Goal: Transaction & Acquisition: Purchase product/service

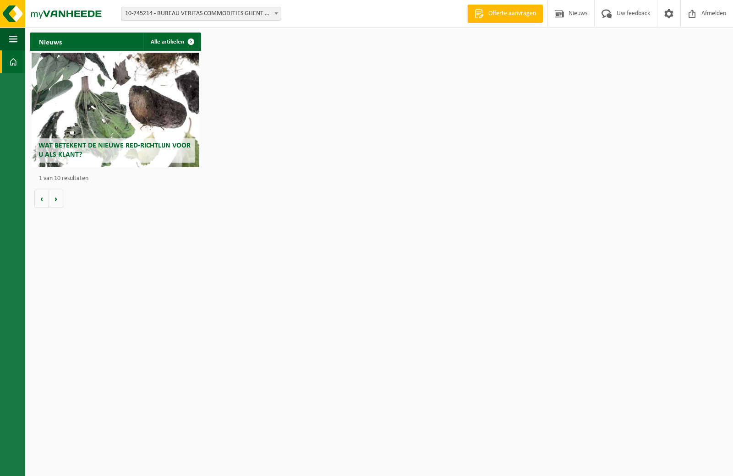
click at [67, 39] on h2 "Nieuws" at bounding box center [50, 42] width 41 height 18
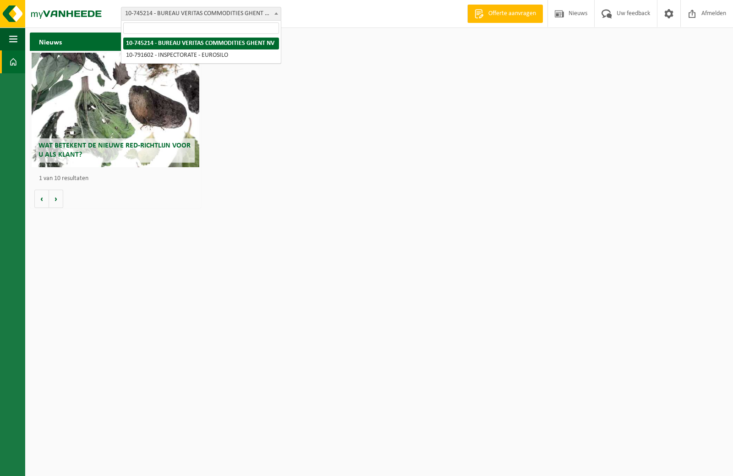
click at [154, 11] on span "10-745214 - BUREAU VERITAS COMMODITIES GHENT NV" at bounding box center [200, 13] width 159 height 13
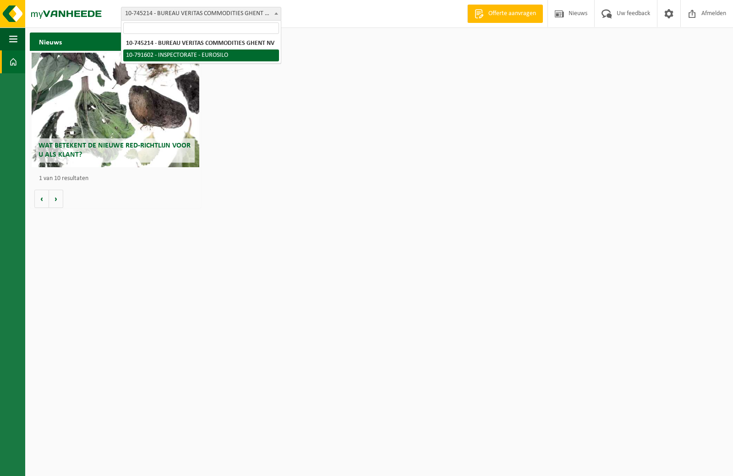
select select "30269"
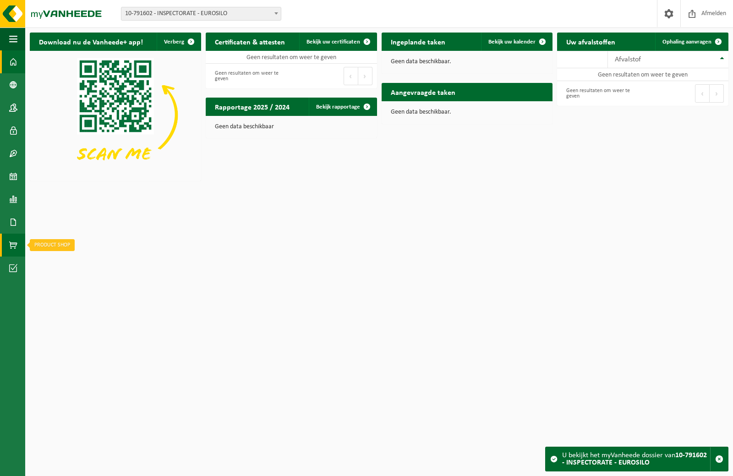
click at [15, 243] on span at bounding box center [13, 244] width 8 height 23
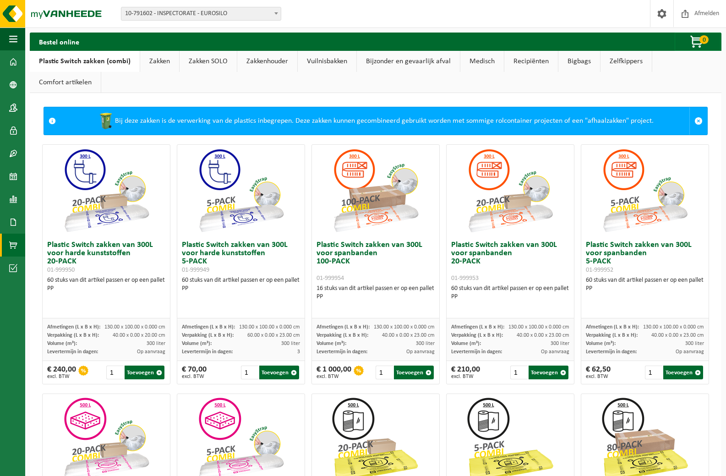
click at [158, 64] on link "Zakken" at bounding box center [159, 61] width 39 height 21
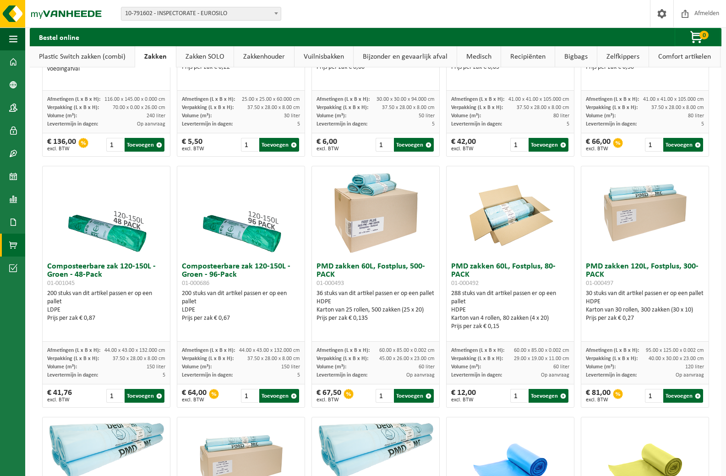
scroll to position [458, 0]
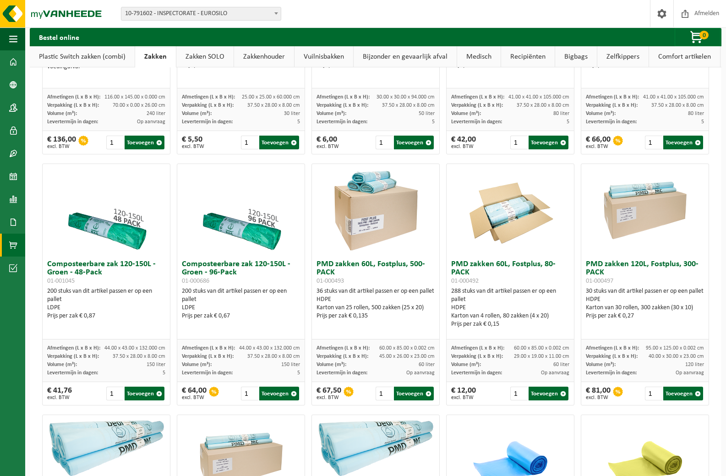
click at [225, 11] on span "10-791602 - INSPECTORATE - EUROSILO" at bounding box center [200, 13] width 159 height 13
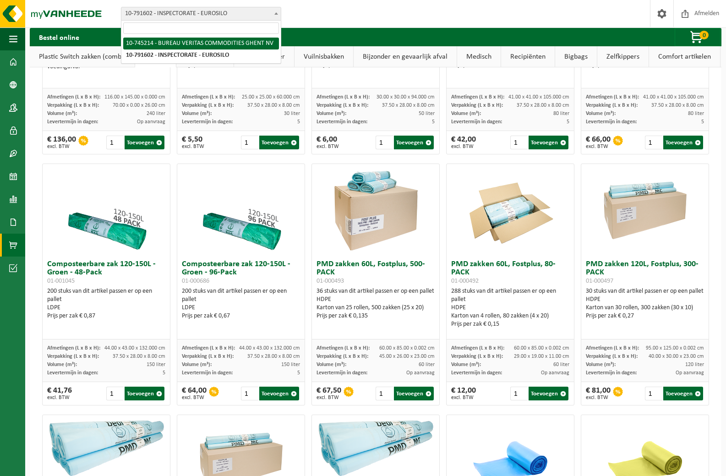
select select "5318"
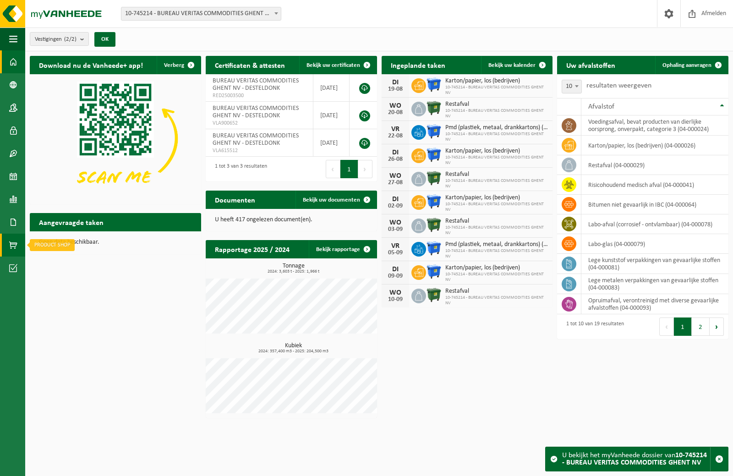
click at [14, 247] on span at bounding box center [13, 244] width 8 height 23
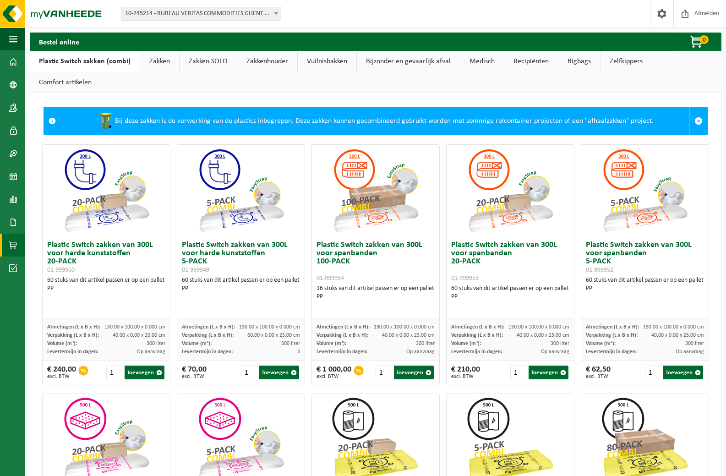
click at [161, 62] on link "Zakken" at bounding box center [159, 61] width 39 height 21
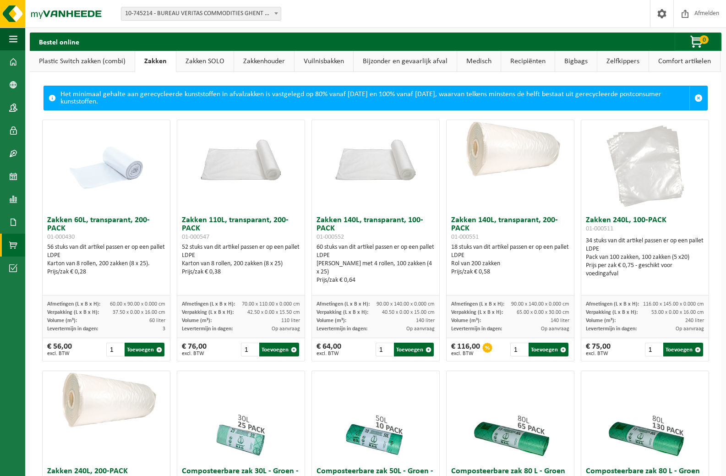
click at [339, 61] on link "Vuilnisbakken" at bounding box center [323, 61] width 59 height 21
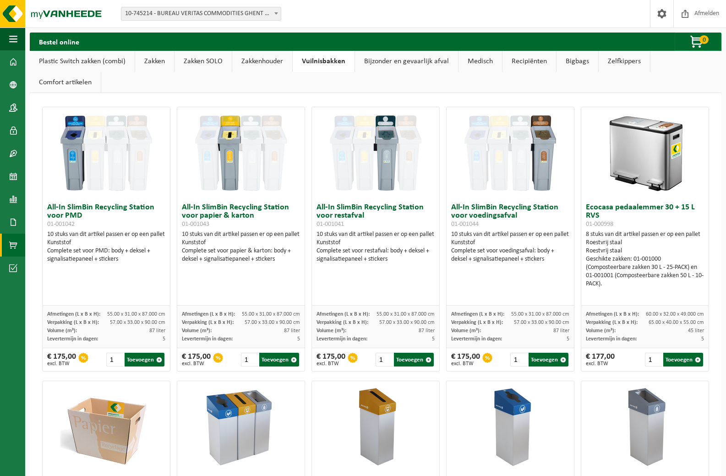
click at [149, 57] on link "Zakken" at bounding box center [154, 61] width 39 height 21
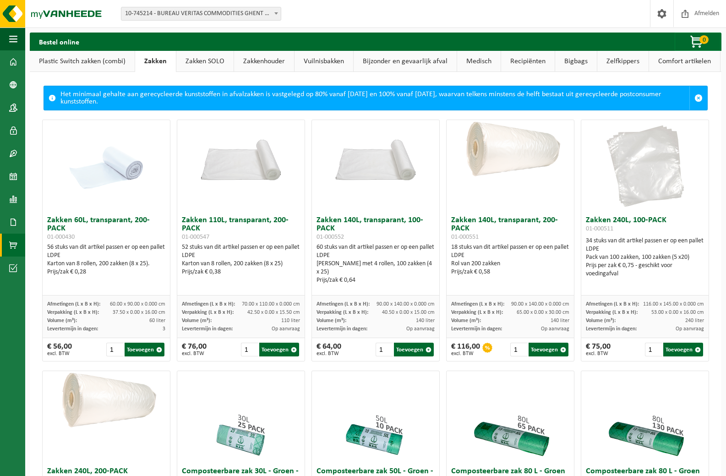
click at [626, 61] on link "Zelfkippers" at bounding box center [622, 61] width 51 height 21
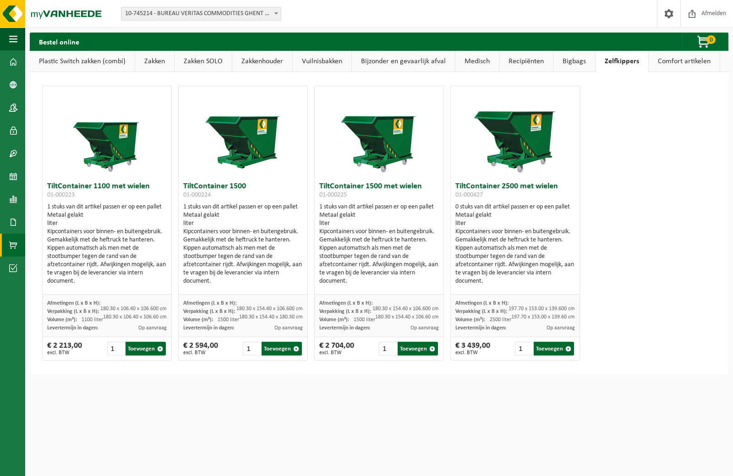
click at [573, 63] on link "Bigbags" at bounding box center [574, 61] width 42 height 21
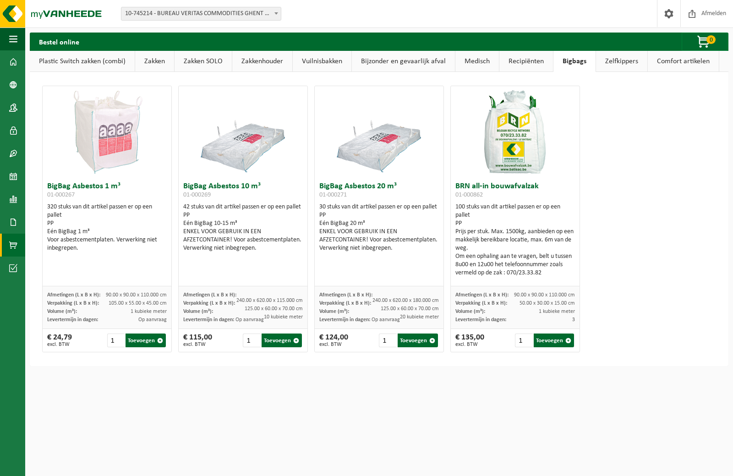
click at [613, 59] on link "Zelfkippers" at bounding box center [621, 61] width 51 height 21
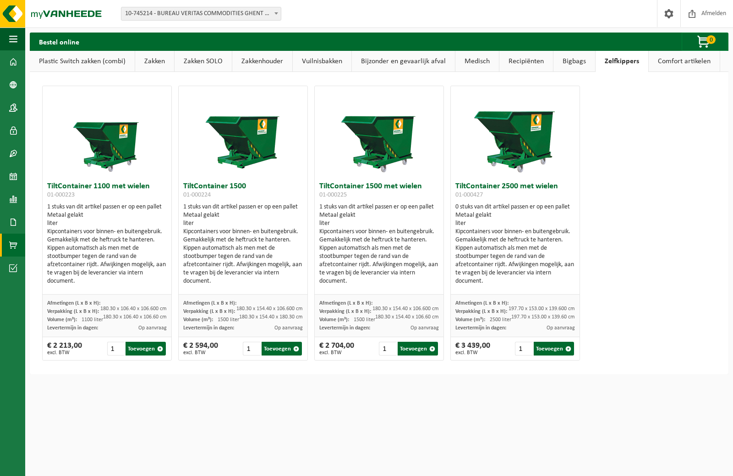
click at [668, 62] on link "Comfort artikelen" at bounding box center [683, 61] width 71 height 21
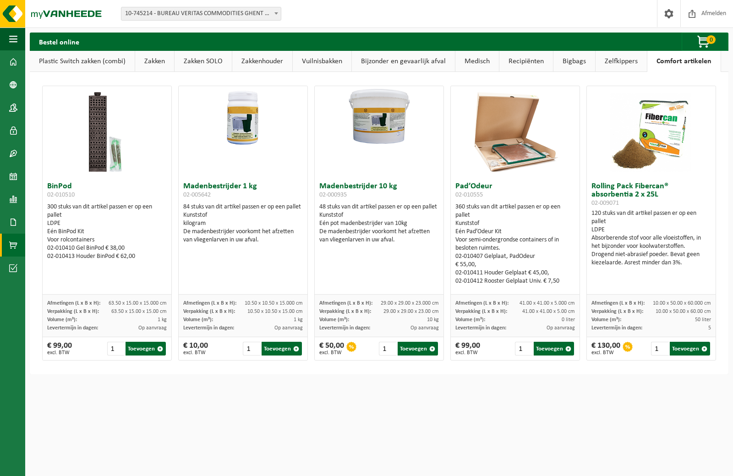
click at [523, 59] on link "Recipiënten" at bounding box center [526, 61] width 54 height 21
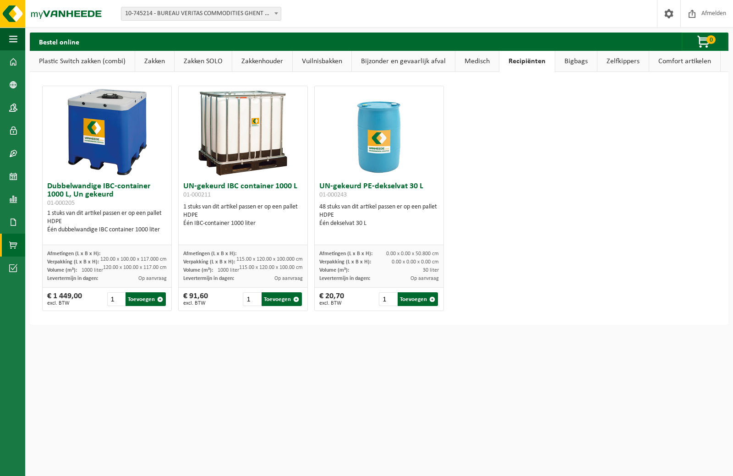
click at [471, 56] on link "Medisch" at bounding box center [476, 61] width 43 height 21
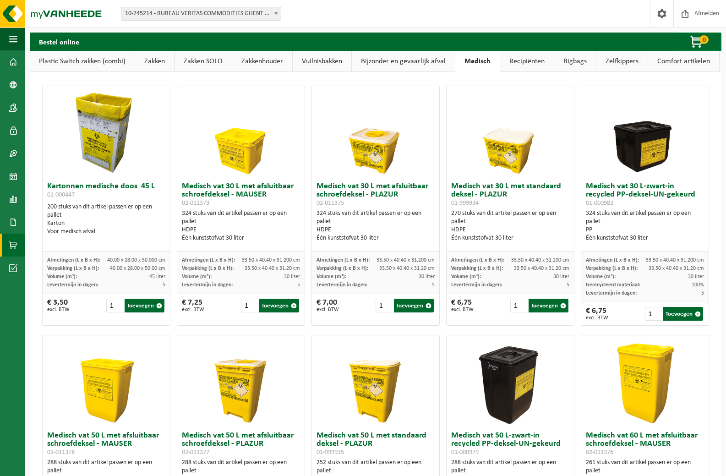
click at [418, 59] on link "Bijzonder en gevaarlijk afval" at bounding box center [403, 61] width 103 height 21
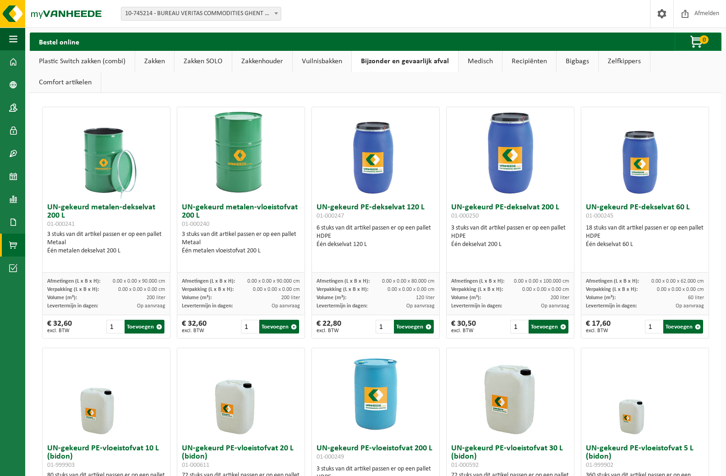
click at [320, 64] on link "Vuilnisbakken" at bounding box center [322, 61] width 59 height 21
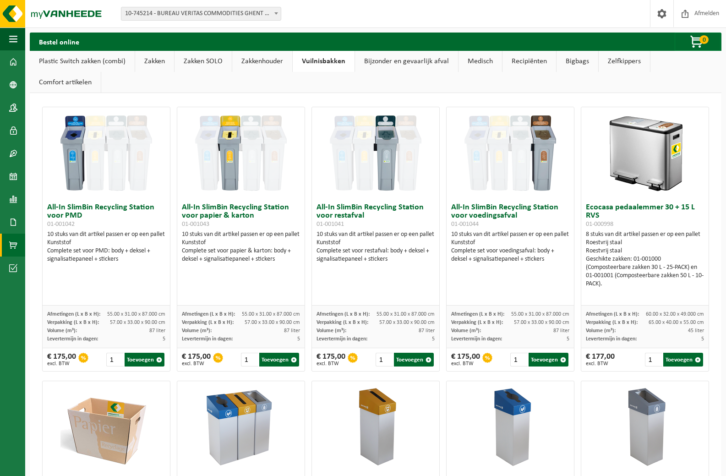
click at [263, 57] on link "Zakkenhouder" at bounding box center [262, 61] width 60 height 21
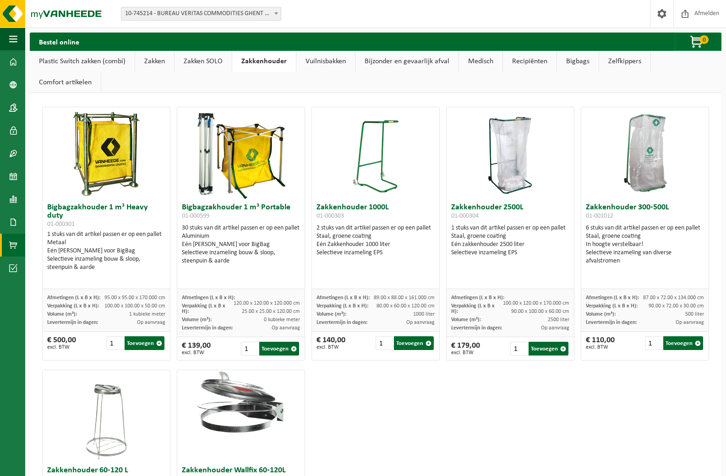
click at [198, 57] on link "Zakken SOLO" at bounding box center [202, 61] width 57 height 21
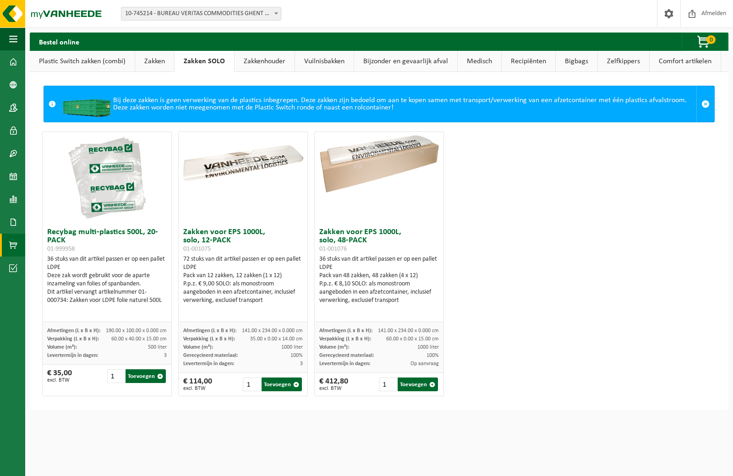
click at [156, 65] on link "Zakken" at bounding box center [154, 61] width 39 height 21
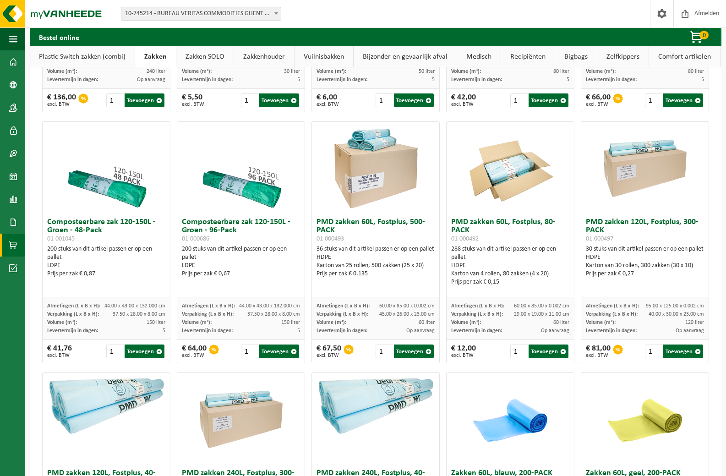
scroll to position [504, 0]
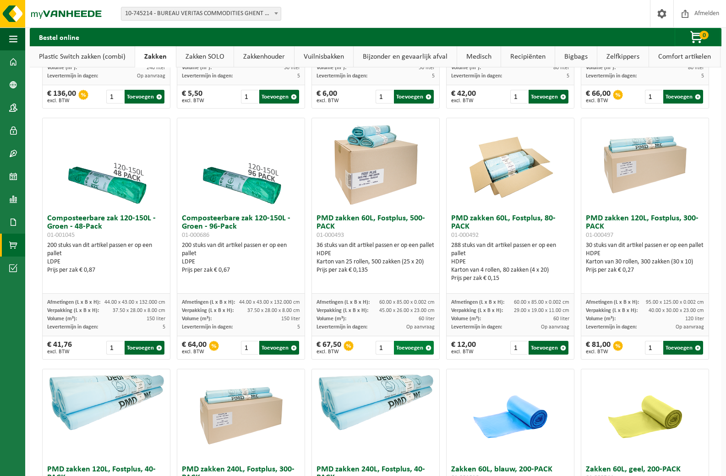
click at [409, 347] on button "Toevoegen" at bounding box center [414, 348] width 40 height 14
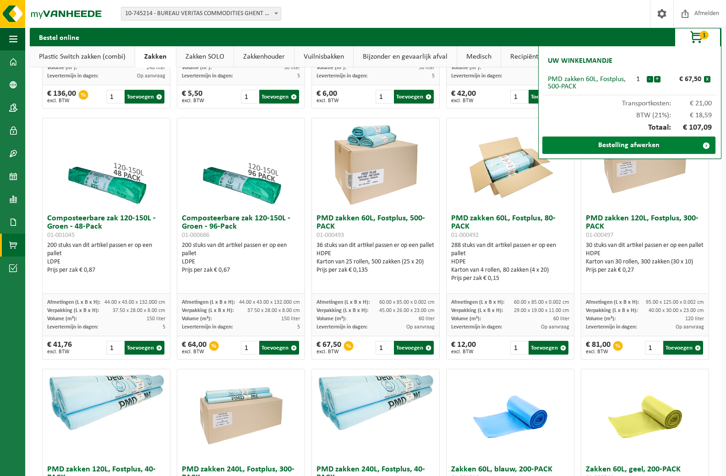
click at [623, 143] on link "Bestelling afwerken" at bounding box center [628, 144] width 173 height 17
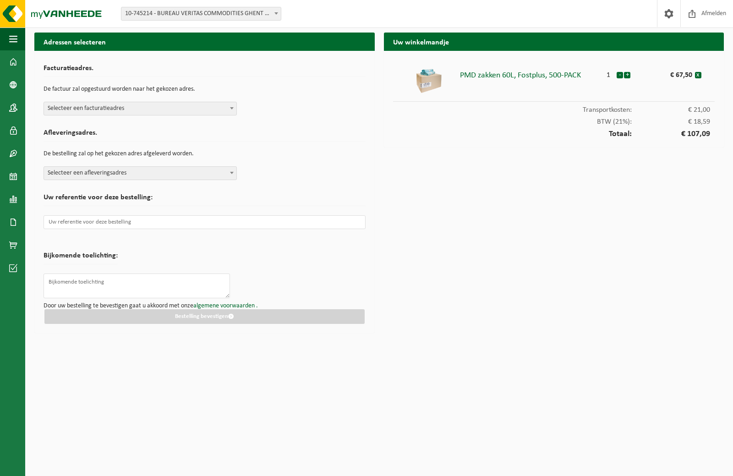
click at [98, 105] on span "Selecteer een facturatieadres" at bounding box center [140, 108] width 192 height 13
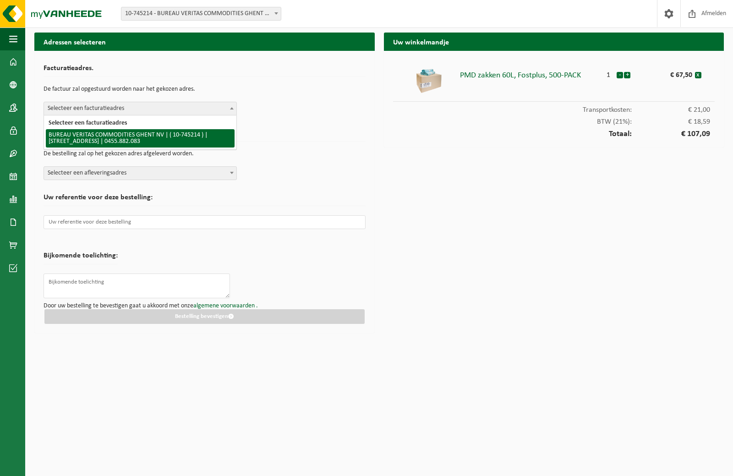
select select "5318"
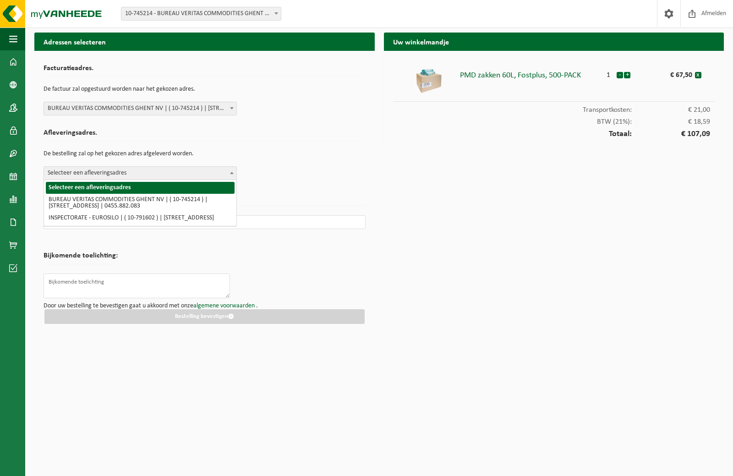
click at [113, 173] on span "Selecteer een afleveringsadres" at bounding box center [140, 173] width 192 height 13
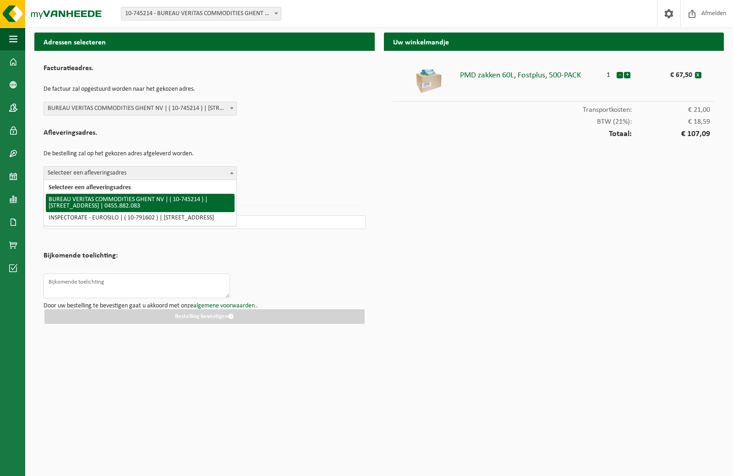
select select "5318"
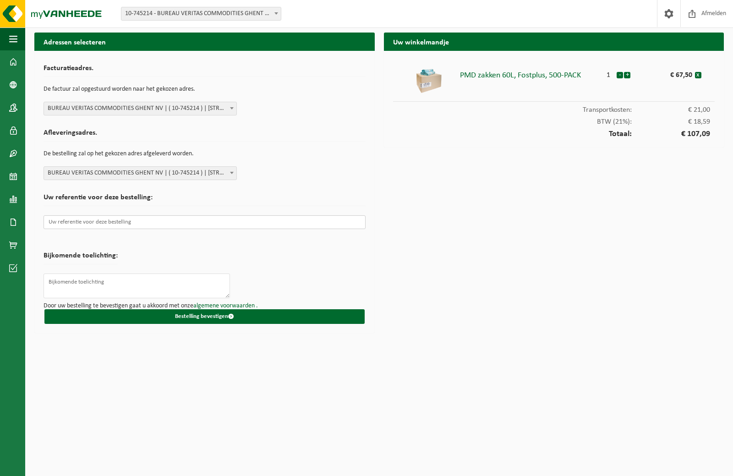
click at [142, 223] on input "text" at bounding box center [204, 222] width 322 height 14
click at [110, 220] on input "text" at bounding box center [204, 222] width 322 height 14
click at [147, 314] on button "Bestelling bevestigen" at bounding box center [204, 316] width 320 height 15
